Goal: Information Seeking & Learning: Learn about a topic

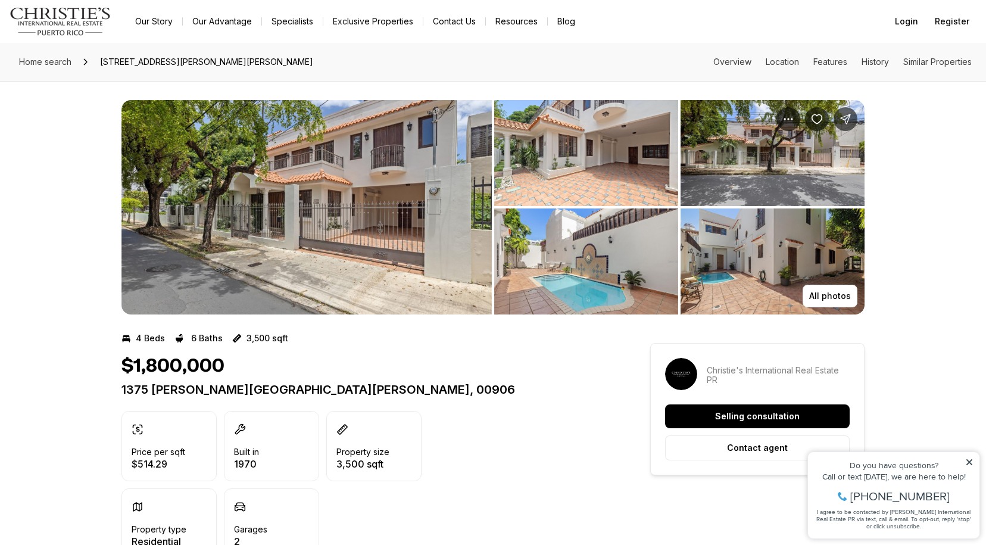
scroll to position [-1, 0]
click at [248, 222] on img "View image gallery" at bounding box center [306, 207] width 370 height 214
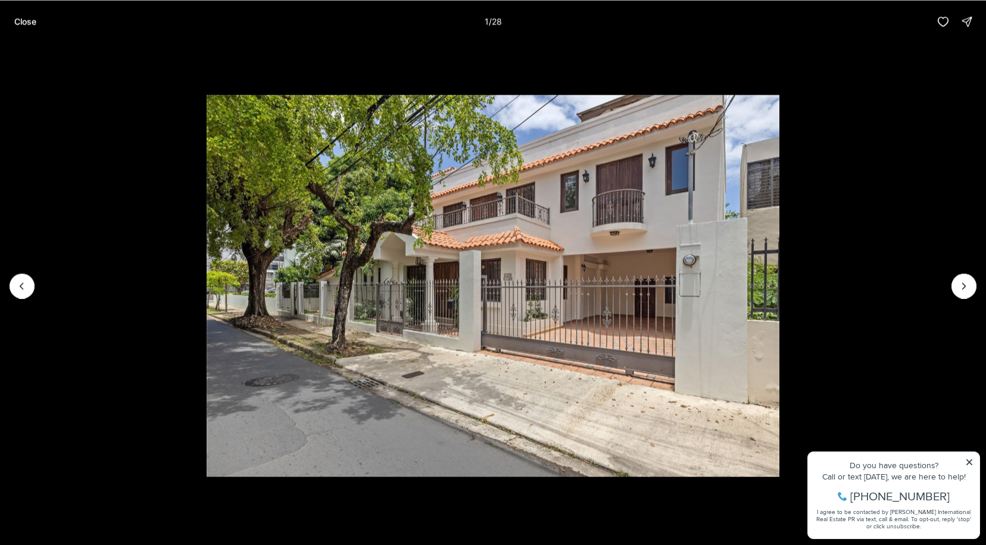
scroll to position [0, 0]
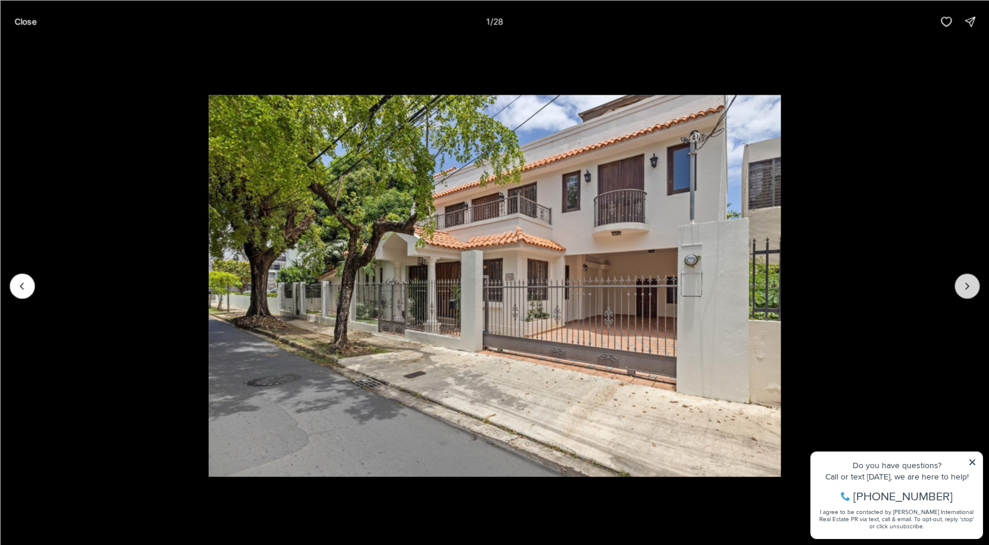
click at [970, 288] on icon "Next slide" at bounding box center [967, 286] width 12 height 12
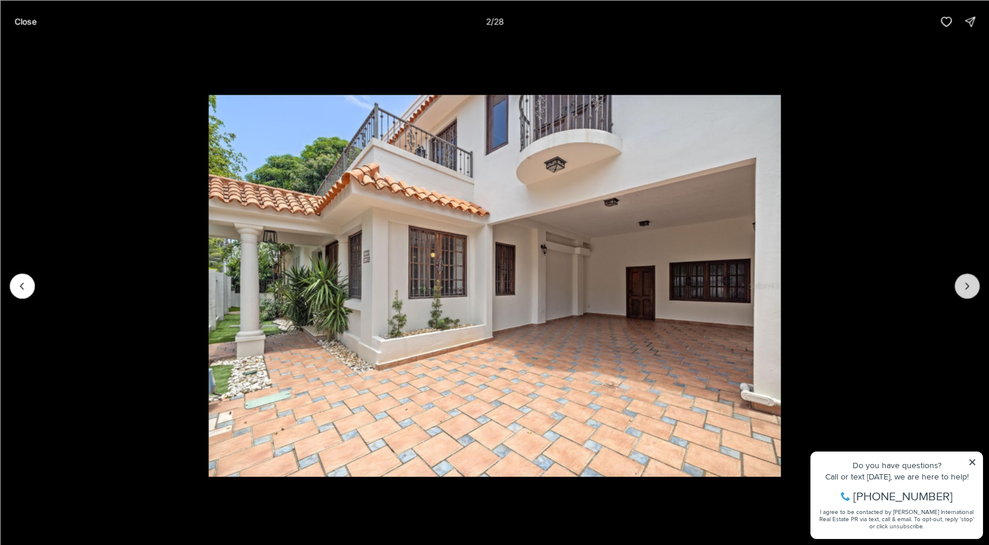
click at [970, 288] on icon "Next slide" at bounding box center [967, 286] width 12 height 12
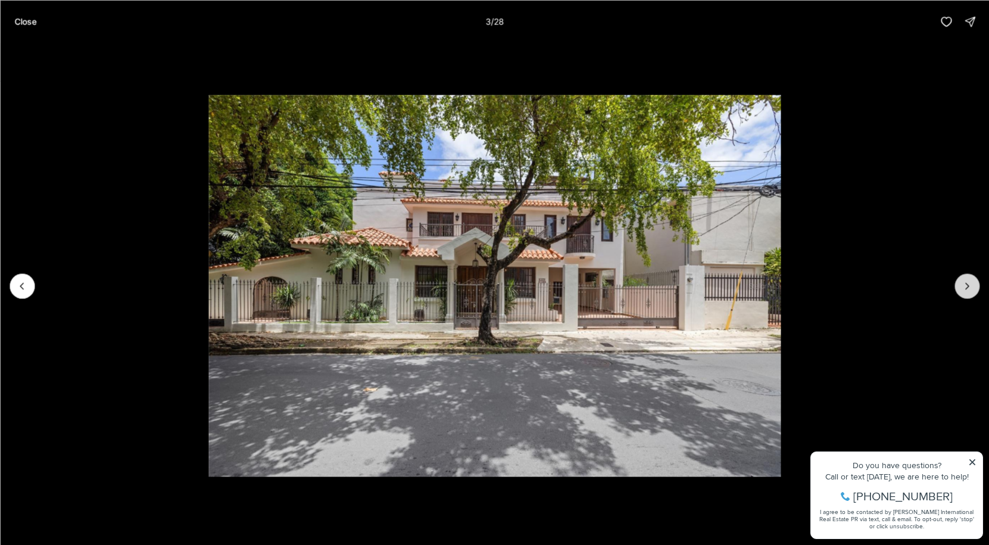
click at [971, 283] on icon "Next slide" at bounding box center [967, 286] width 12 height 12
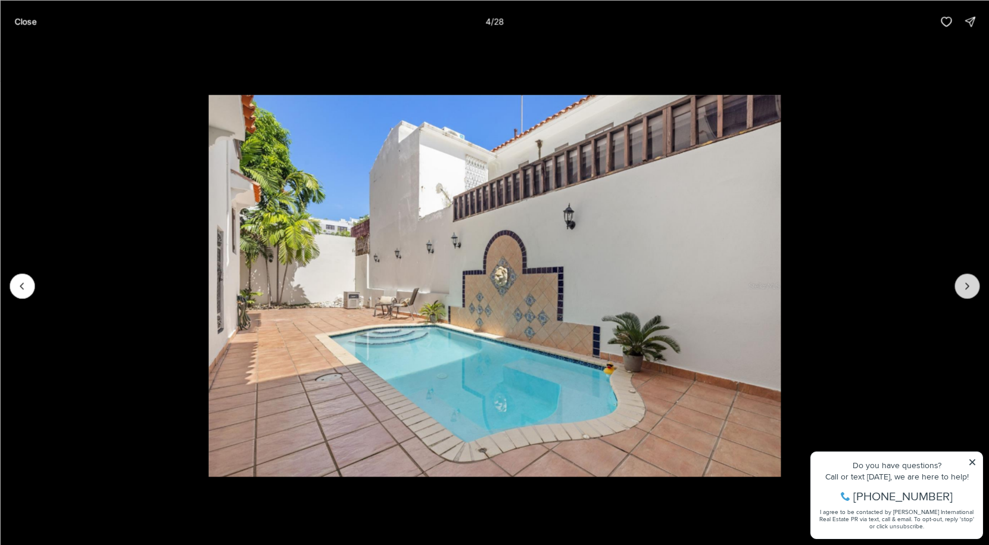
click at [971, 283] on icon "Next slide" at bounding box center [967, 286] width 12 height 12
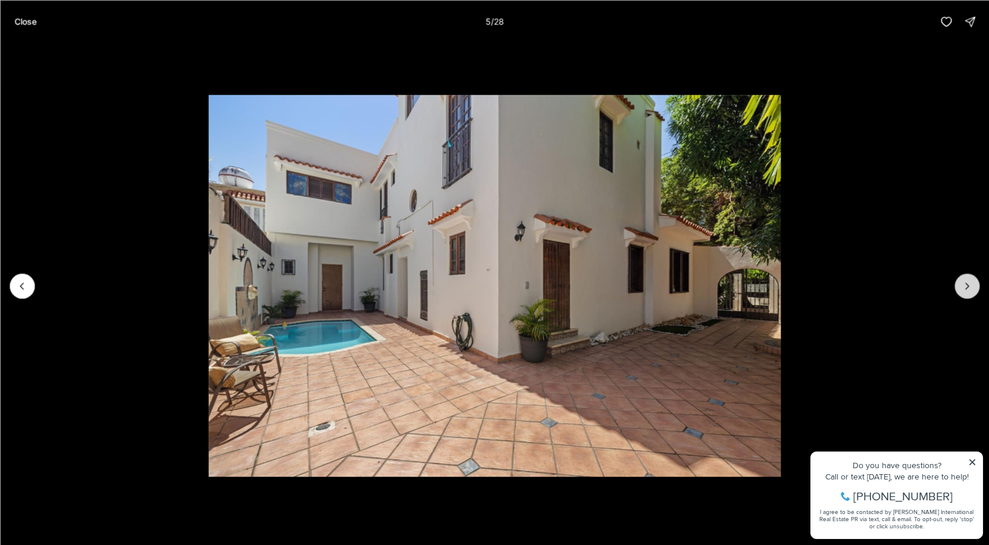
click at [972, 289] on icon "Next slide" at bounding box center [967, 286] width 12 height 12
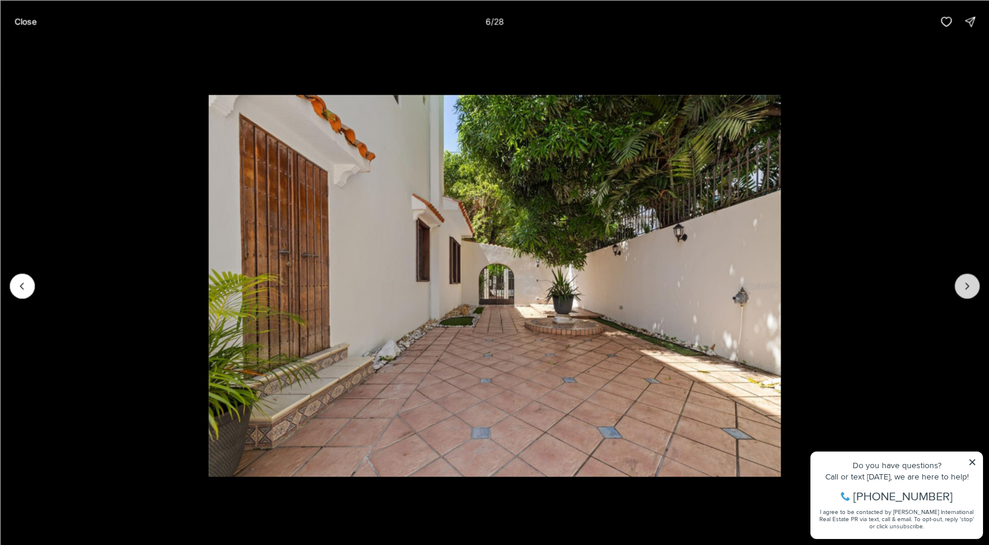
click at [972, 289] on icon "Next slide" at bounding box center [967, 286] width 12 height 12
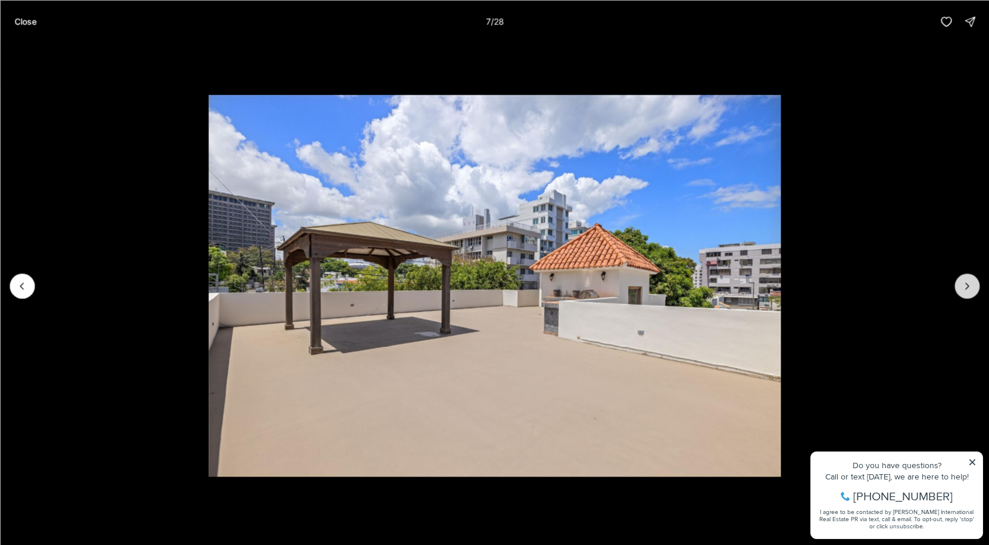
click at [963, 286] on icon "Next slide" at bounding box center [967, 286] width 12 height 12
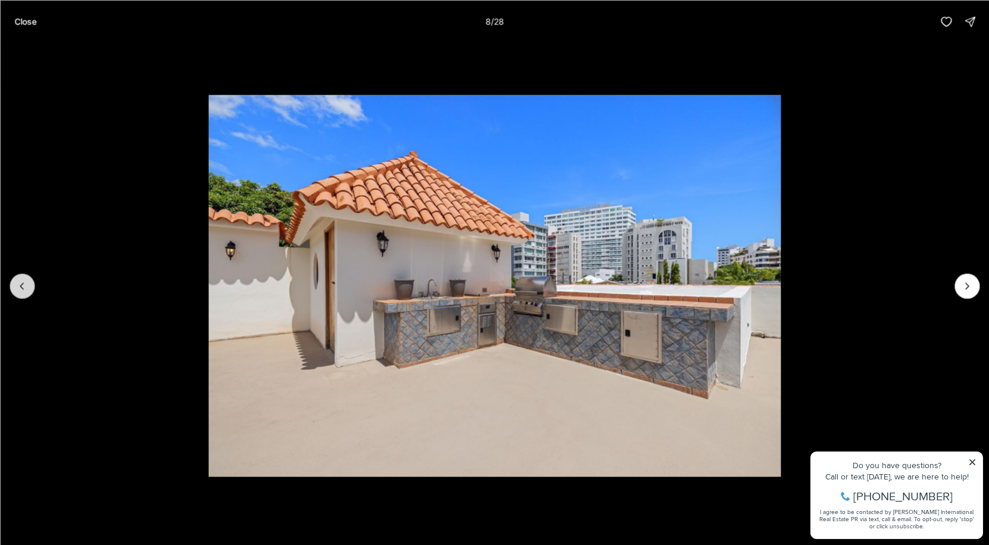
click at [15, 291] on button "Previous slide" at bounding box center [22, 285] width 25 height 25
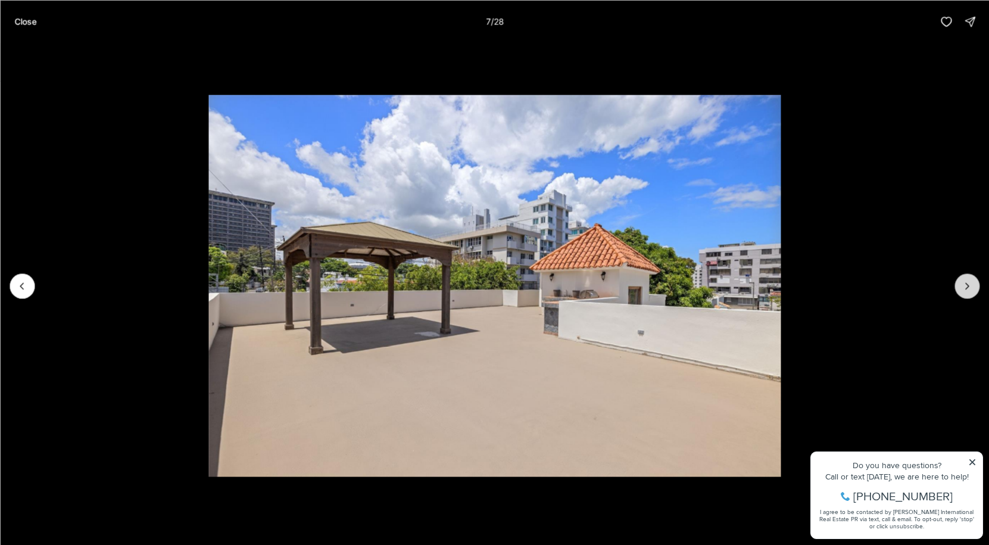
click at [960, 284] on button "Next slide" at bounding box center [966, 285] width 25 height 25
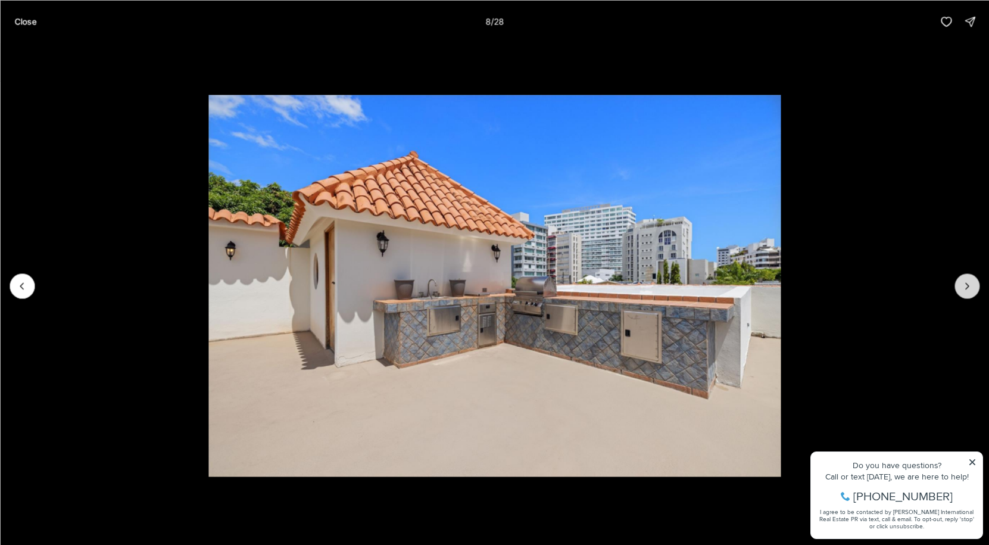
click at [960, 284] on button "Next slide" at bounding box center [966, 285] width 25 height 25
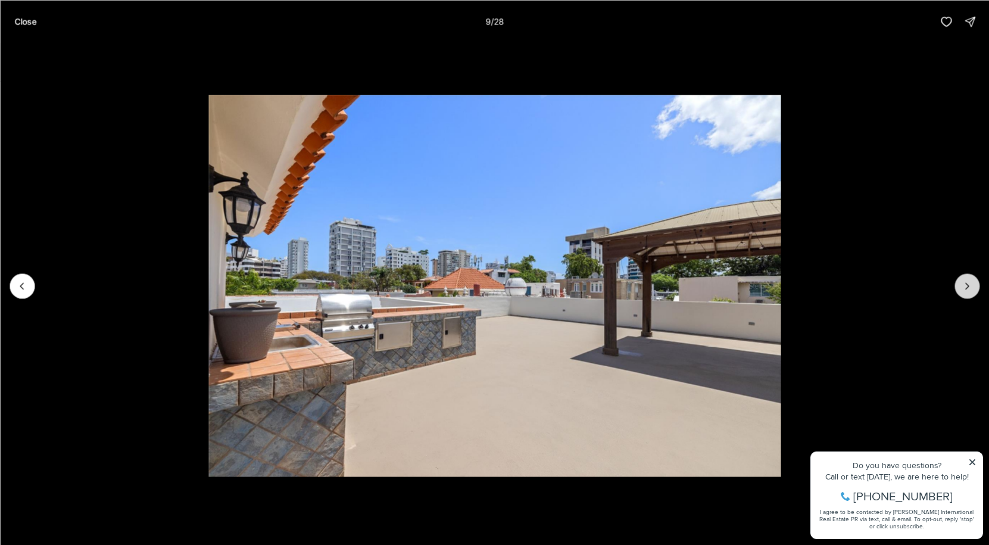
click at [960, 284] on button "Next slide" at bounding box center [966, 285] width 25 height 25
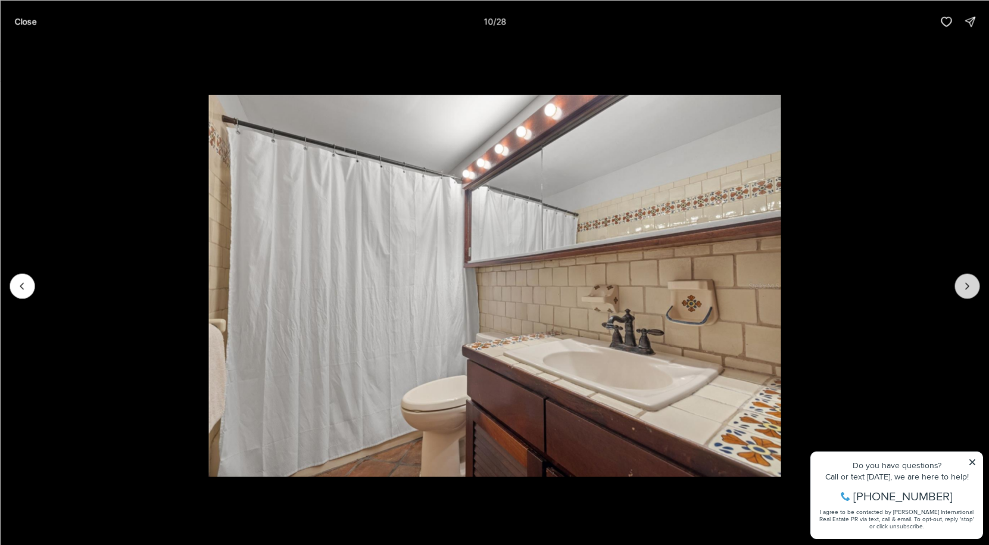
click at [960, 284] on button "Next slide" at bounding box center [966, 285] width 25 height 25
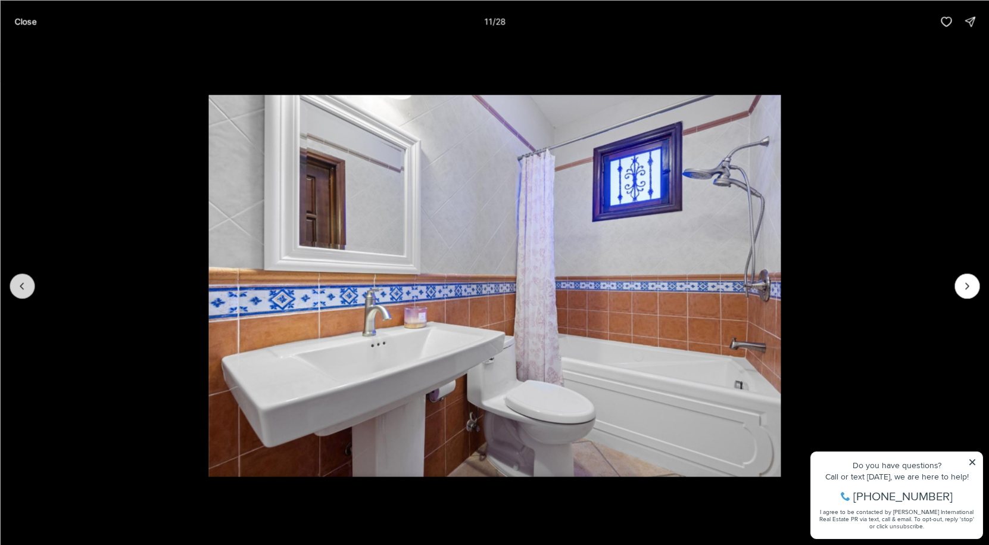
click at [26, 290] on icon "Previous slide" at bounding box center [22, 286] width 12 height 12
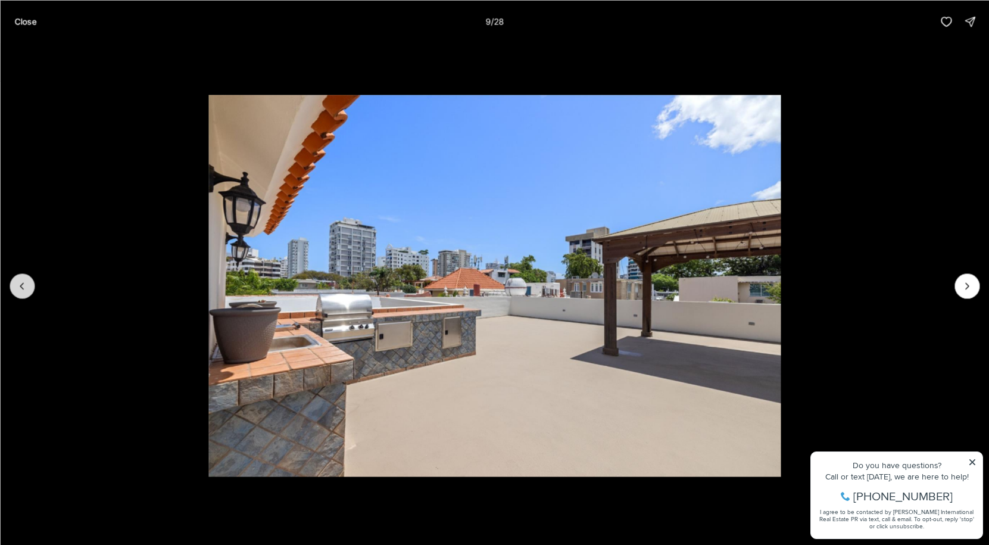
click at [25, 290] on icon "Previous slide" at bounding box center [22, 286] width 12 height 12
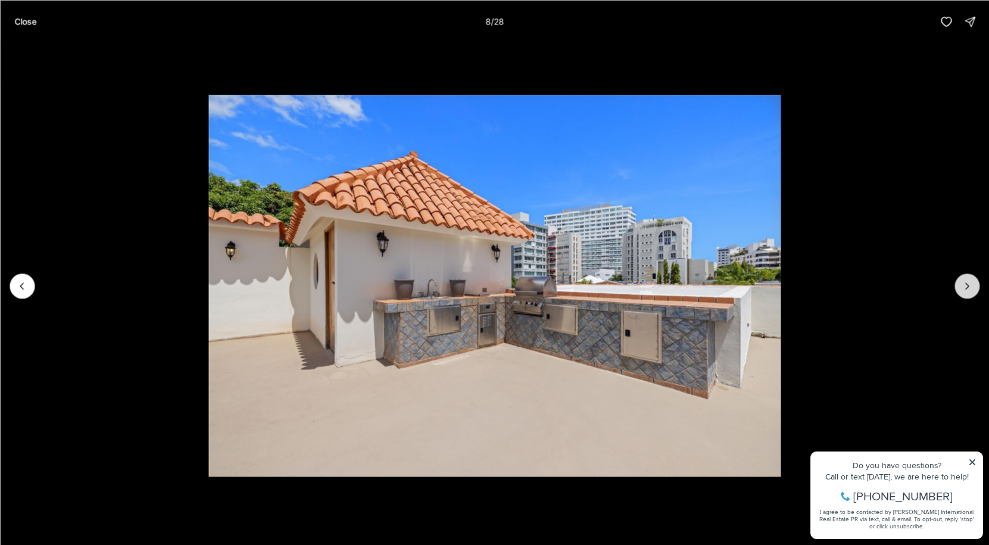
click at [978, 290] on button "Next slide" at bounding box center [966, 285] width 25 height 25
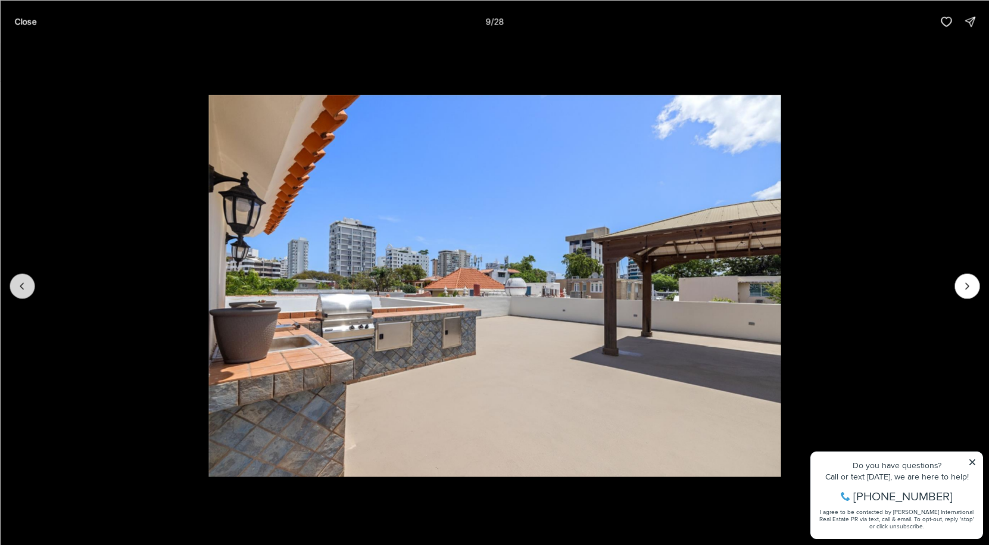
click at [21, 292] on button "Previous slide" at bounding box center [22, 285] width 25 height 25
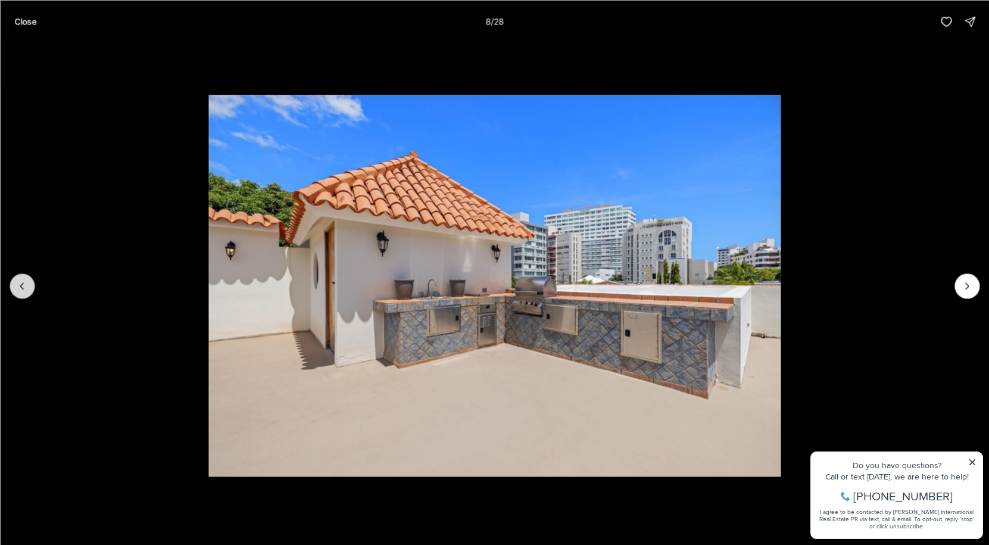
click at [19, 290] on icon "Previous slide" at bounding box center [22, 286] width 12 height 12
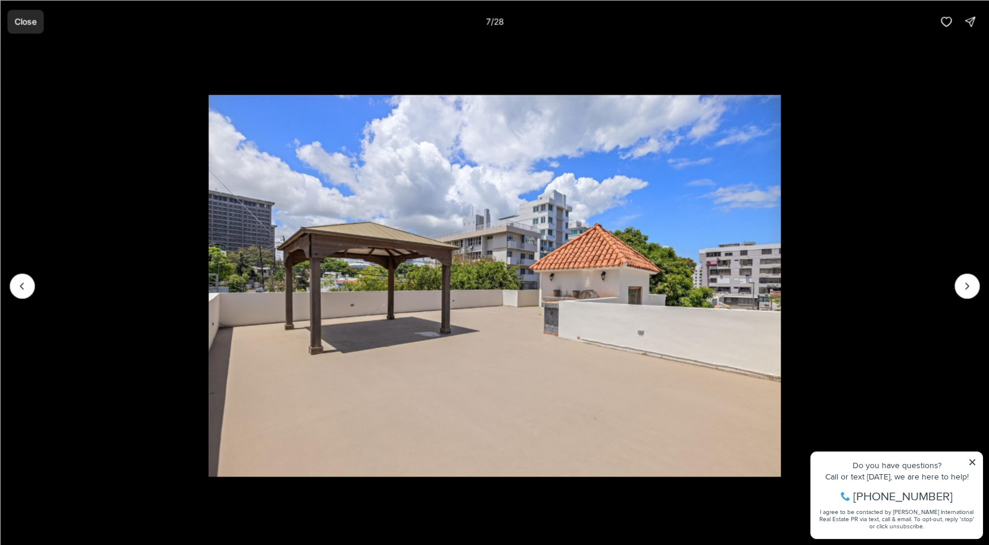
click at [33, 22] on p "Close" at bounding box center [25, 22] width 22 height 10
